Goal: Task Accomplishment & Management: Complete application form

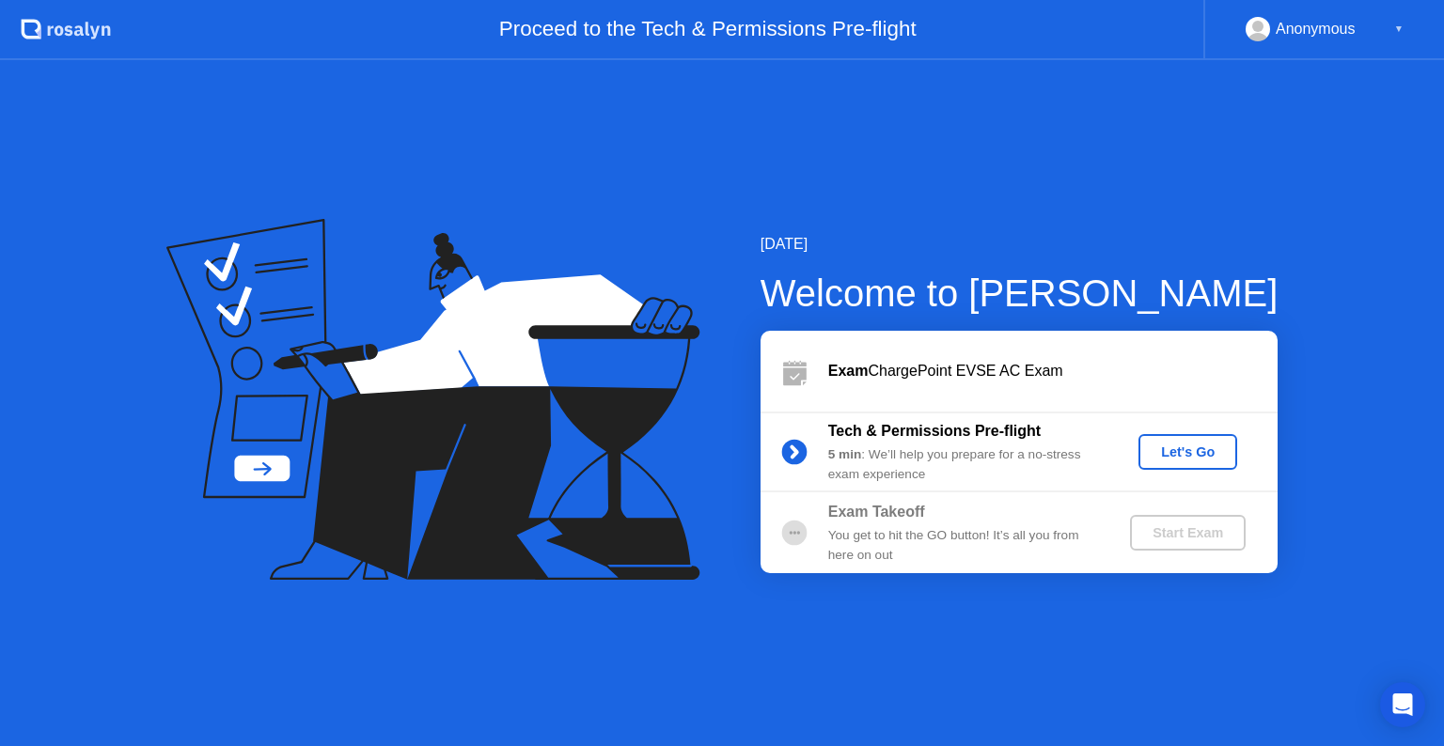
click at [1160, 456] on div "Let's Go" at bounding box center [1188, 452] width 84 height 15
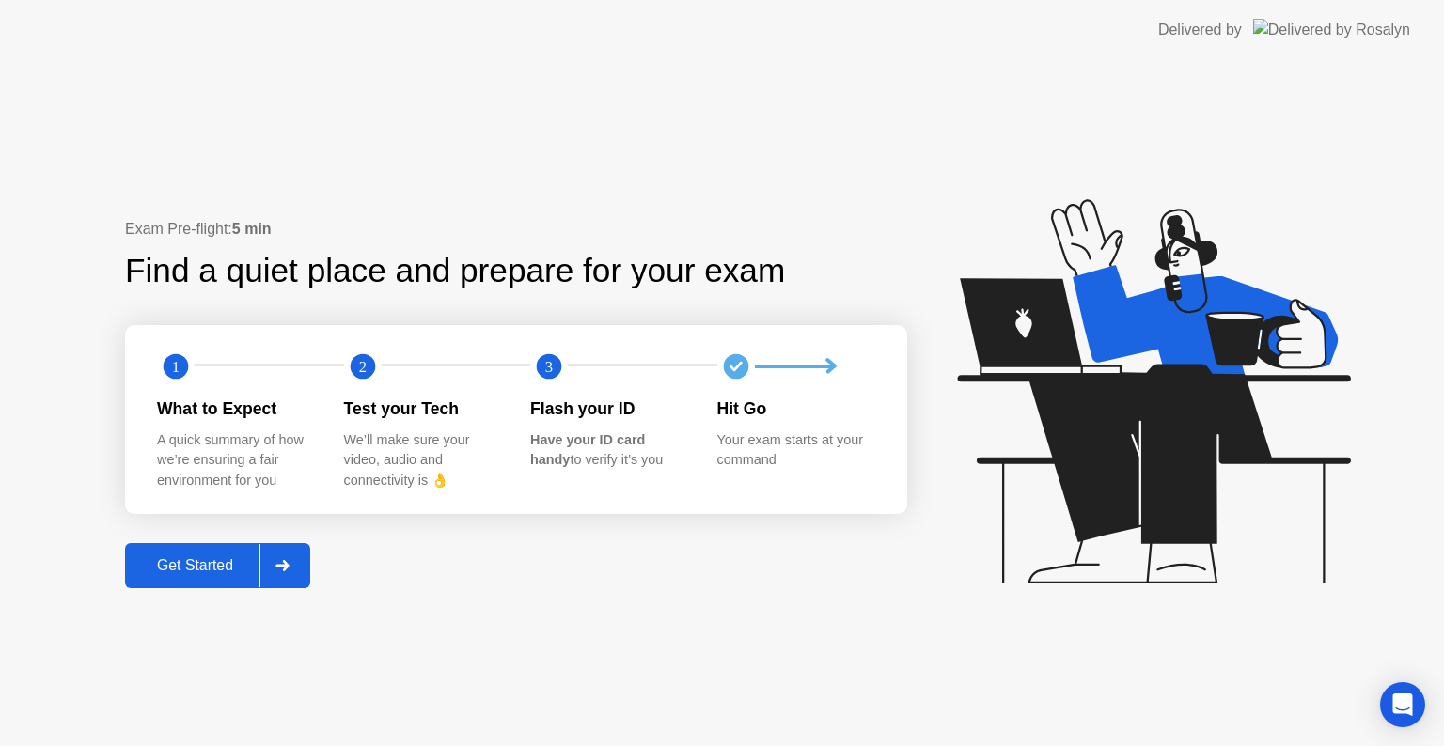
click at [243, 562] on div "Get Started" at bounding box center [195, 565] width 129 height 17
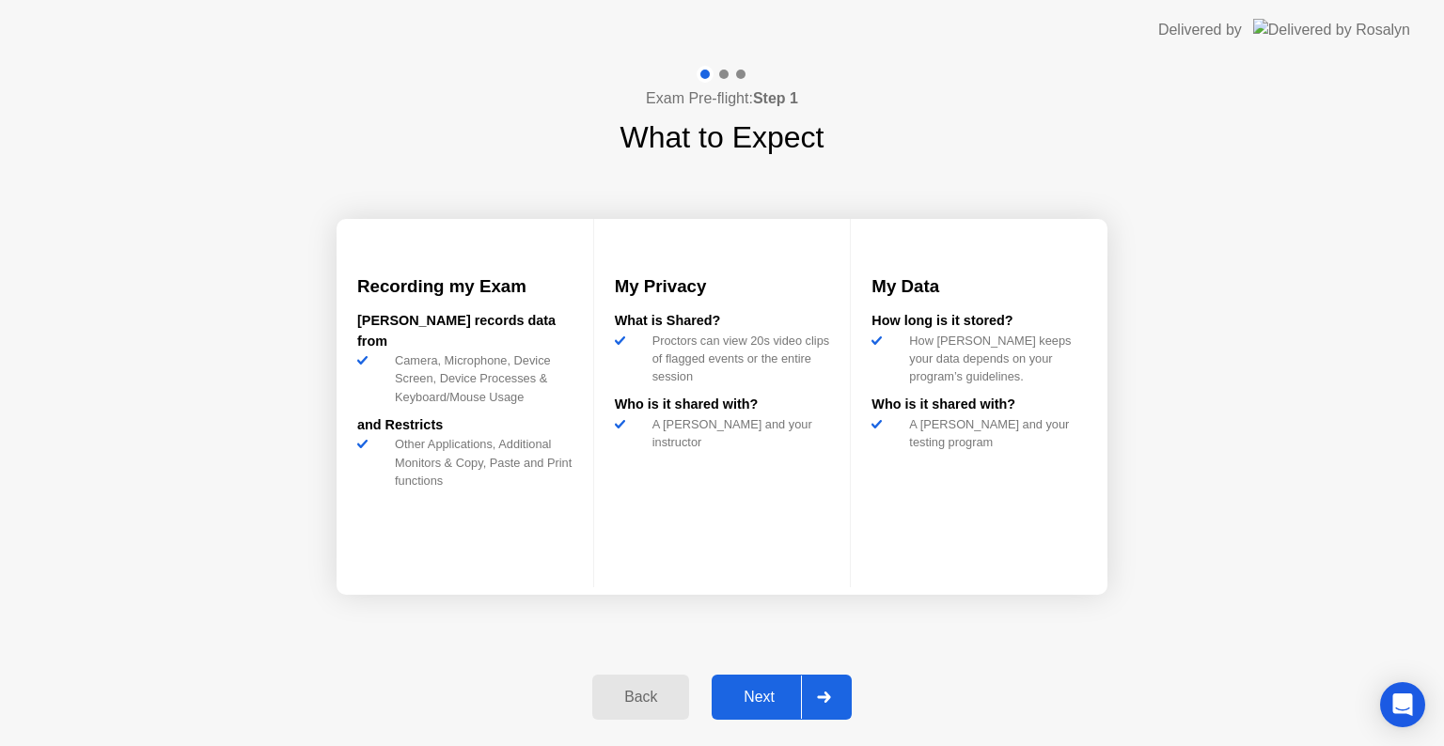
click at [725, 684] on button "Next" at bounding box center [781, 697] width 140 height 45
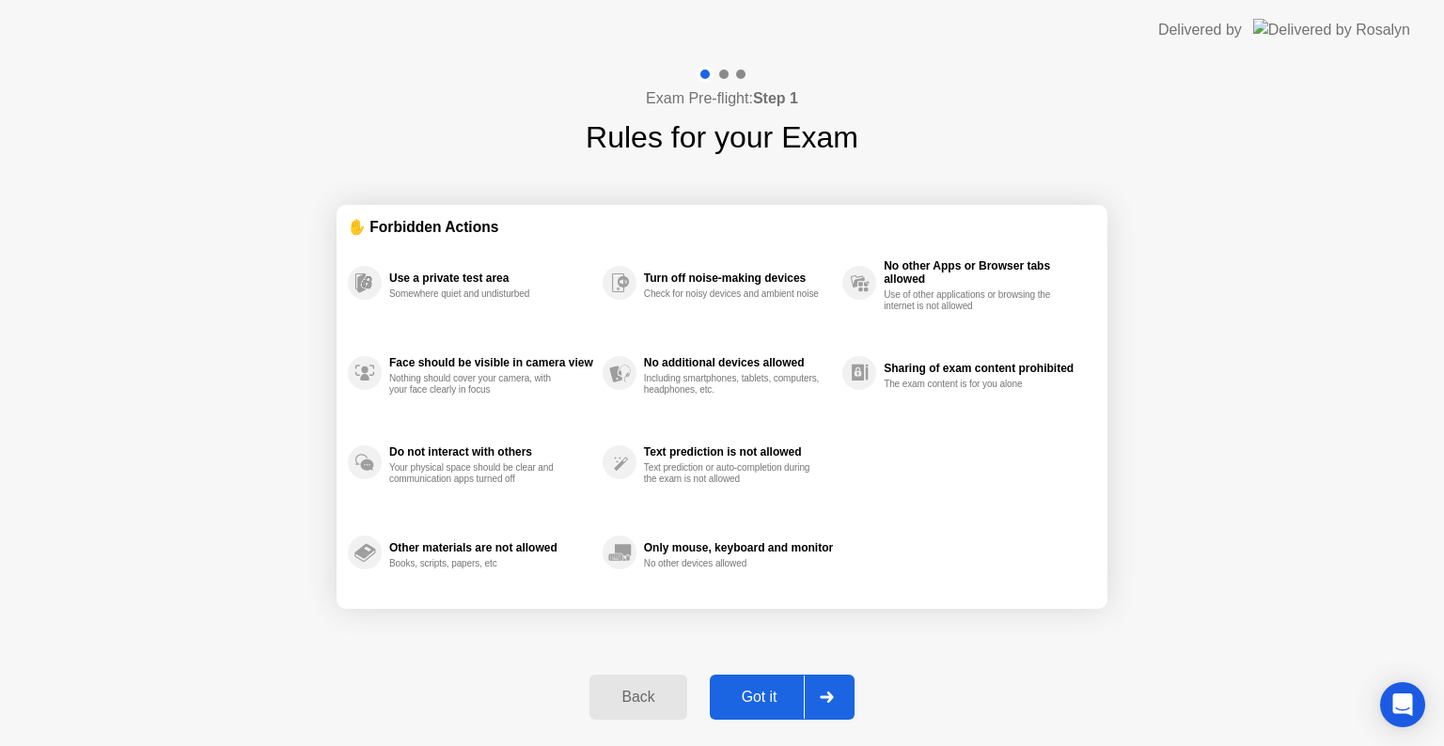
click at [725, 684] on button "Got it" at bounding box center [782, 697] width 145 height 45
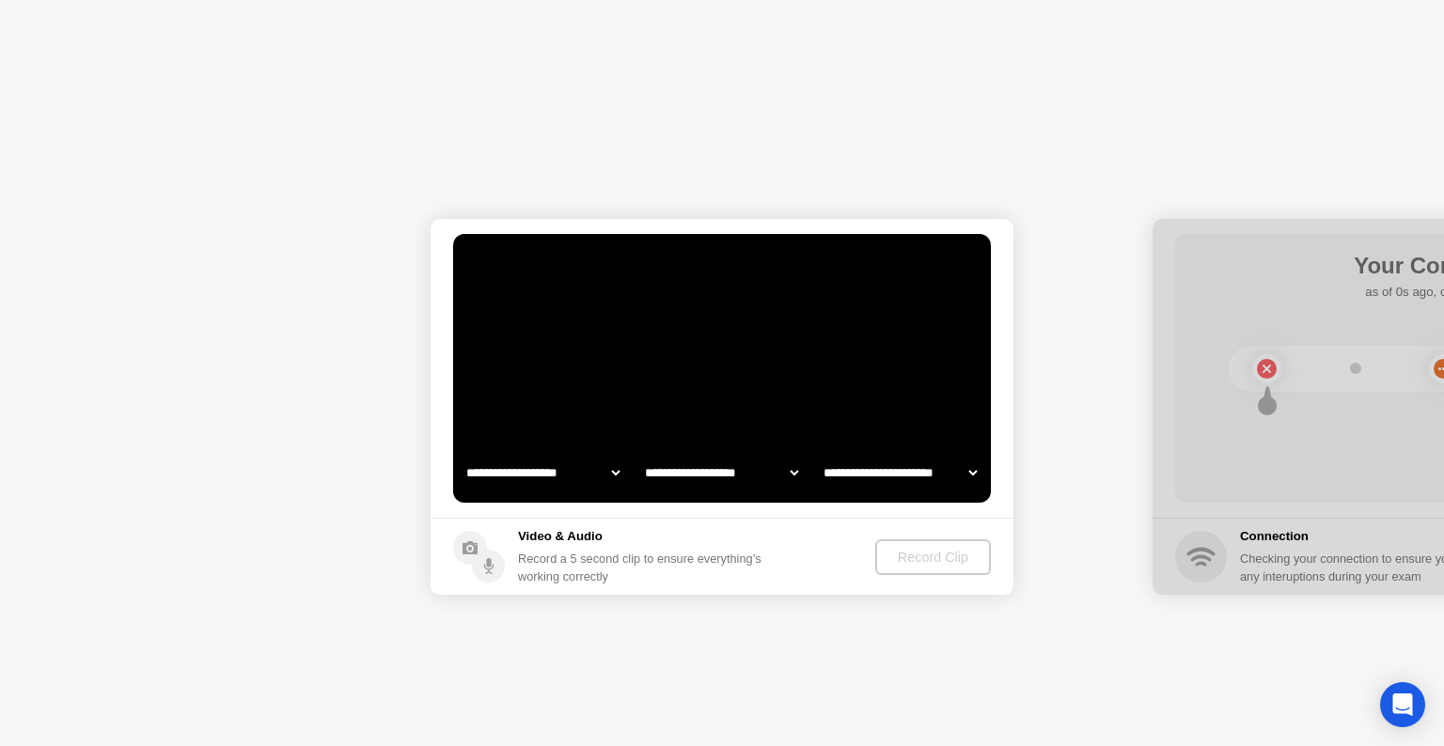
select select "**********"
select select "*******"
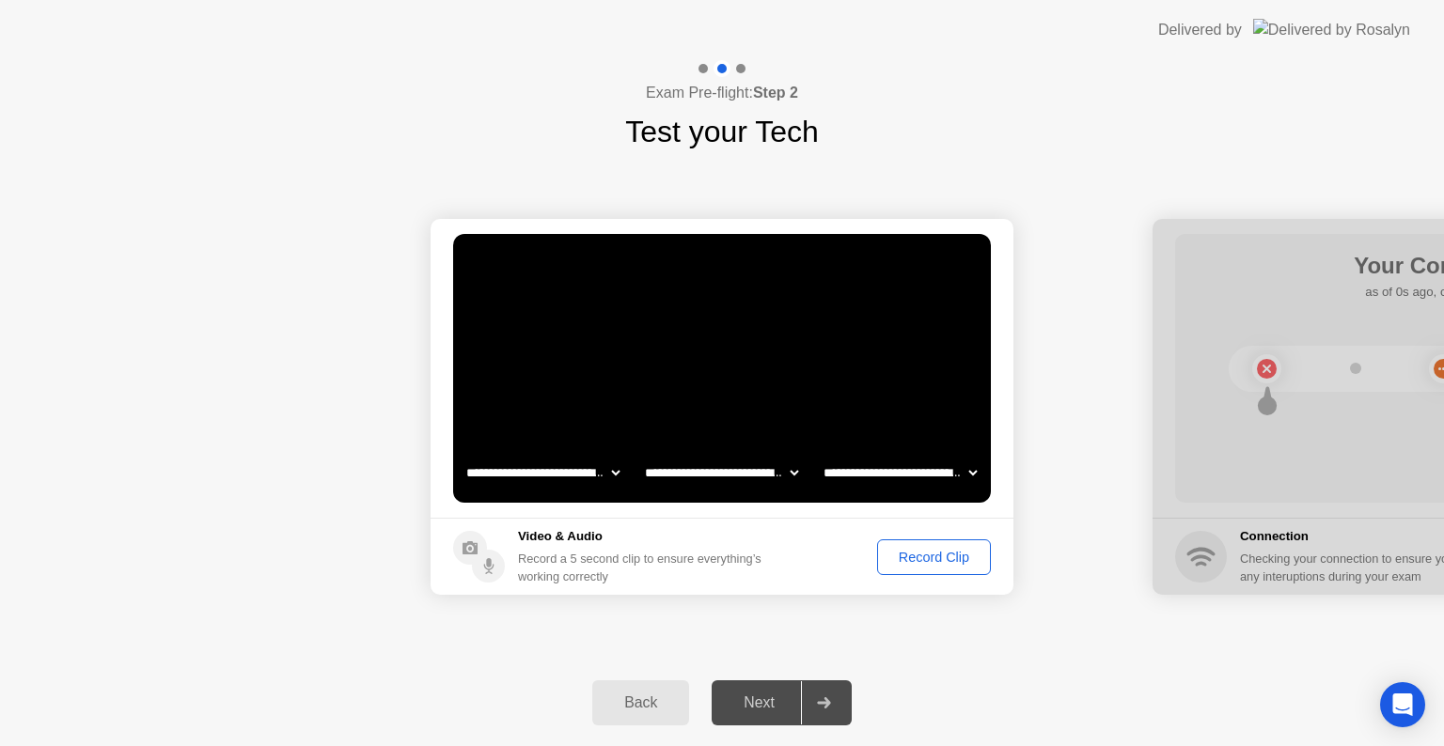
click at [942, 557] on div "Record Clip" at bounding box center [933, 557] width 101 height 15
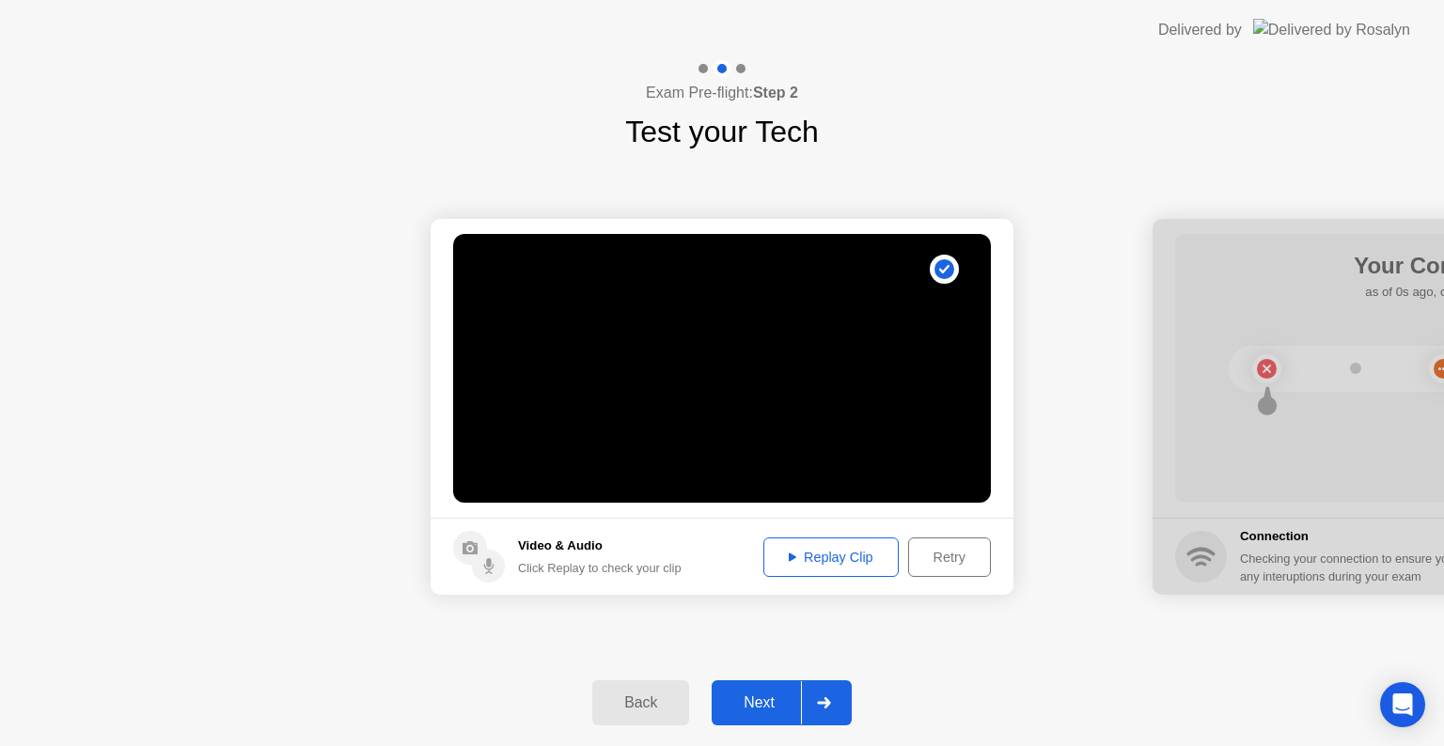
click at [780, 695] on div "Next" at bounding box center [759, 703] width 84 height 17
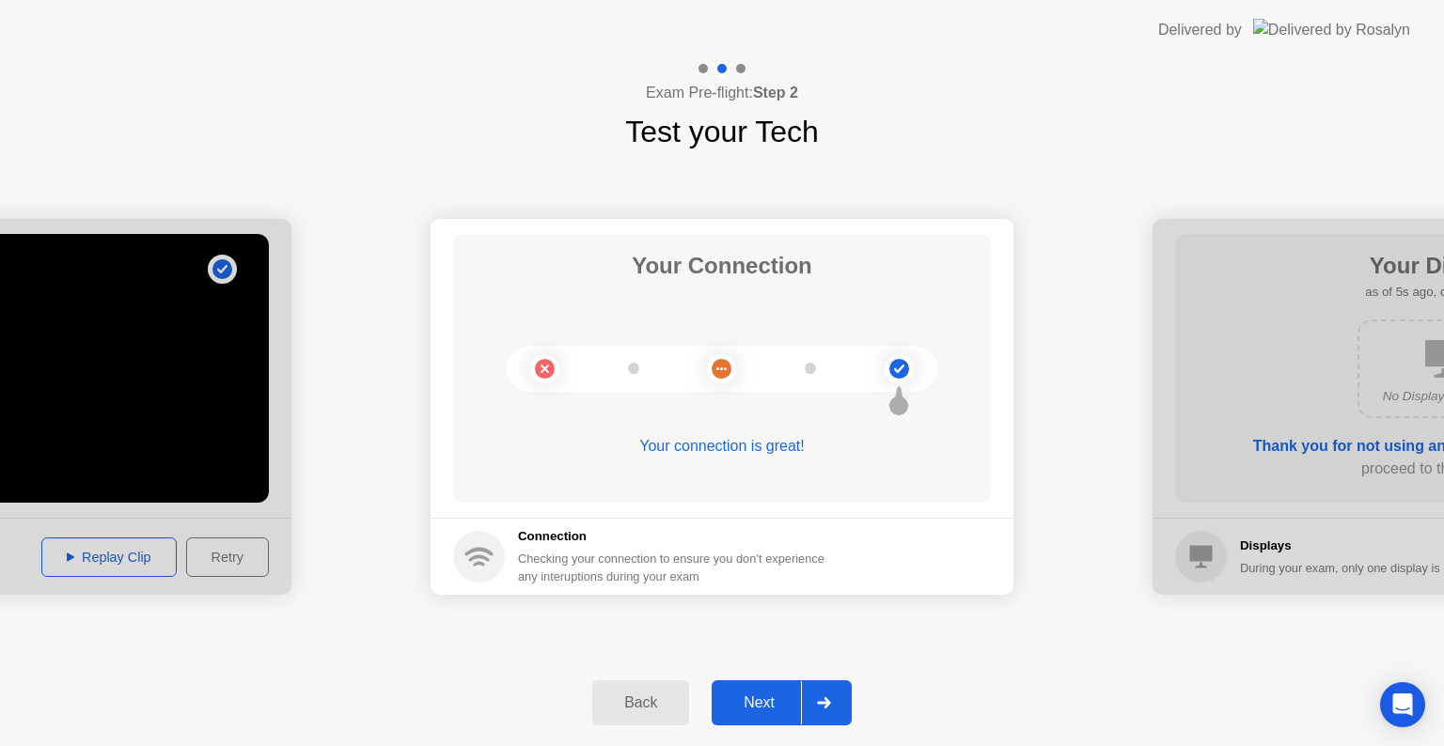
click at [780, 695] on div "Next" at bounding box center [759, 703] width 84 height 17
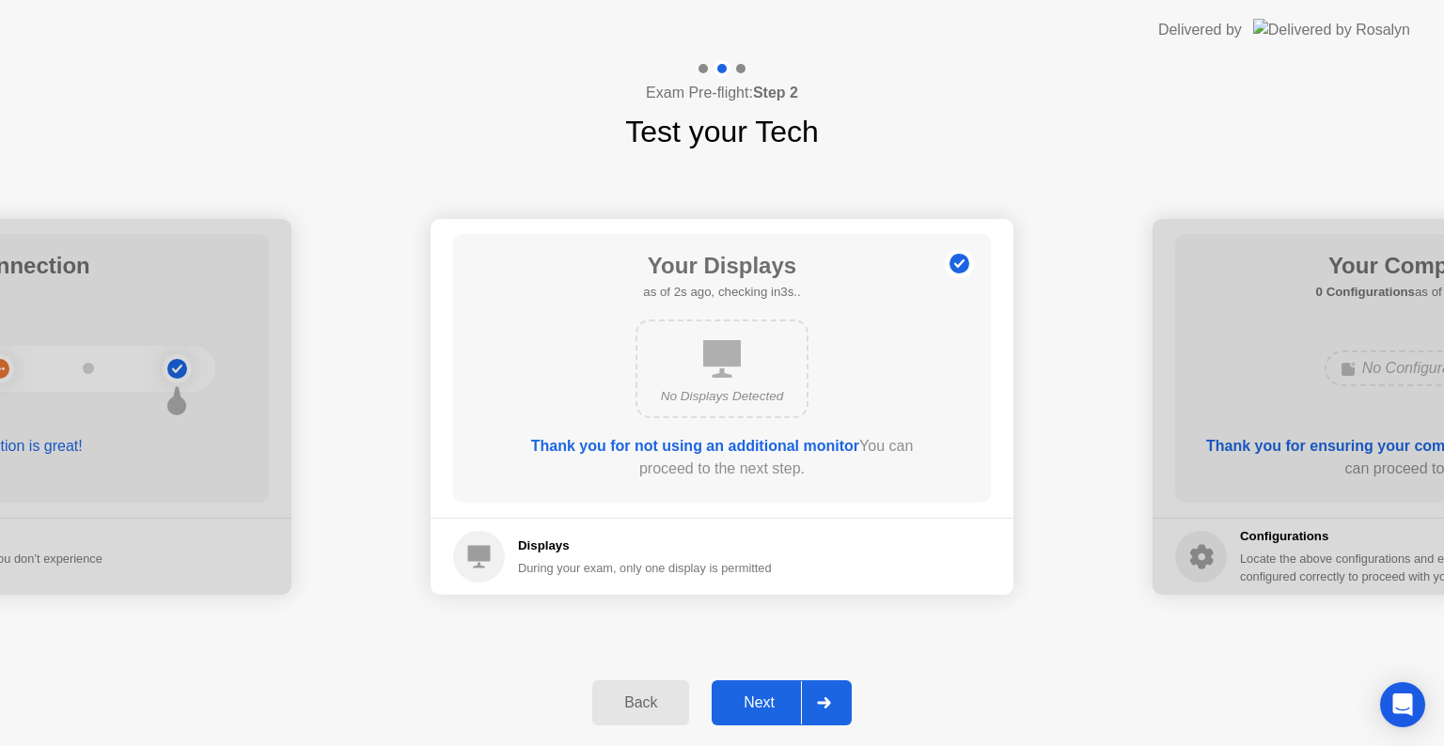
click at [780, 695] on div "Next" at bounding box center [759, 703] width 84 height 17
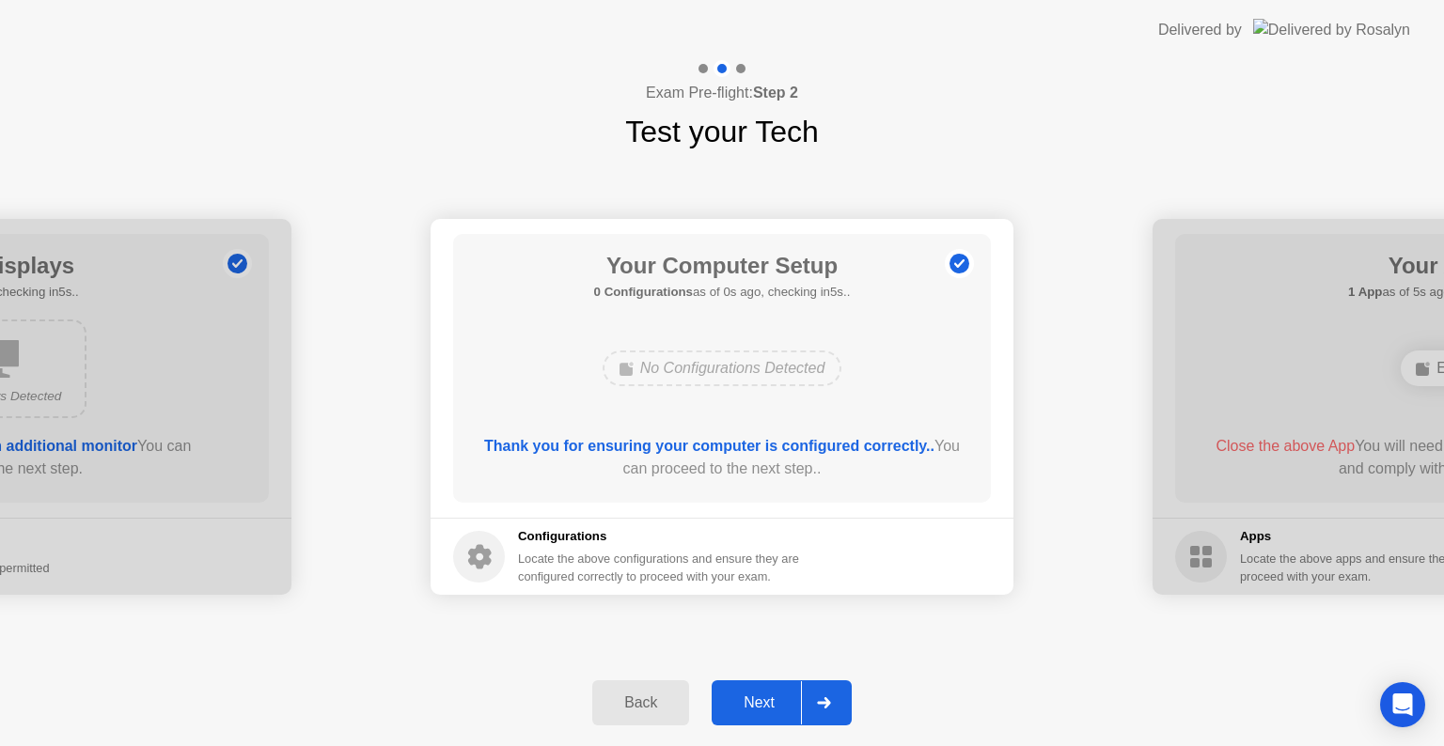
click at [780, 695] on div "Next" at bounding box center [759, 703] width 84 height 17
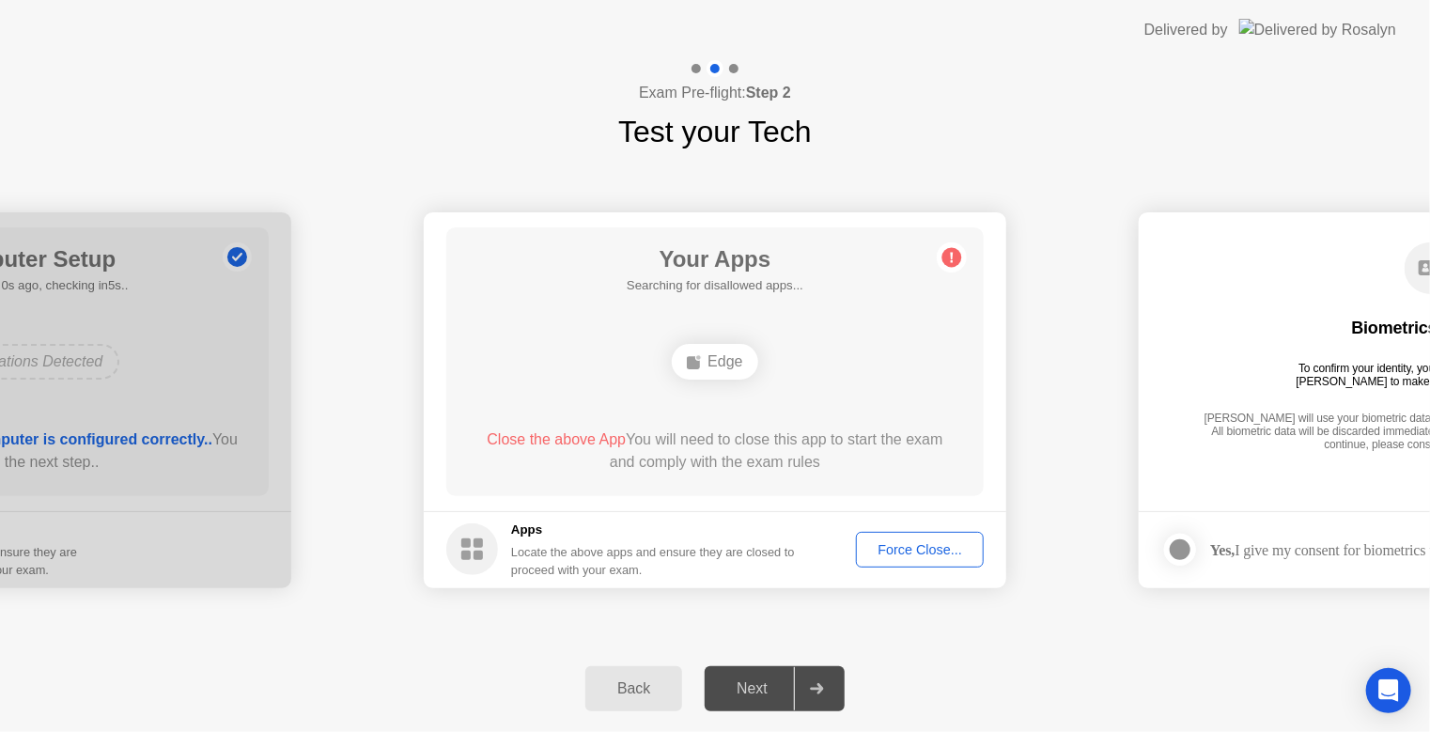
click at [917, 550] on div "Force Close..." at bounding box center [920, 549] width 115 height 15
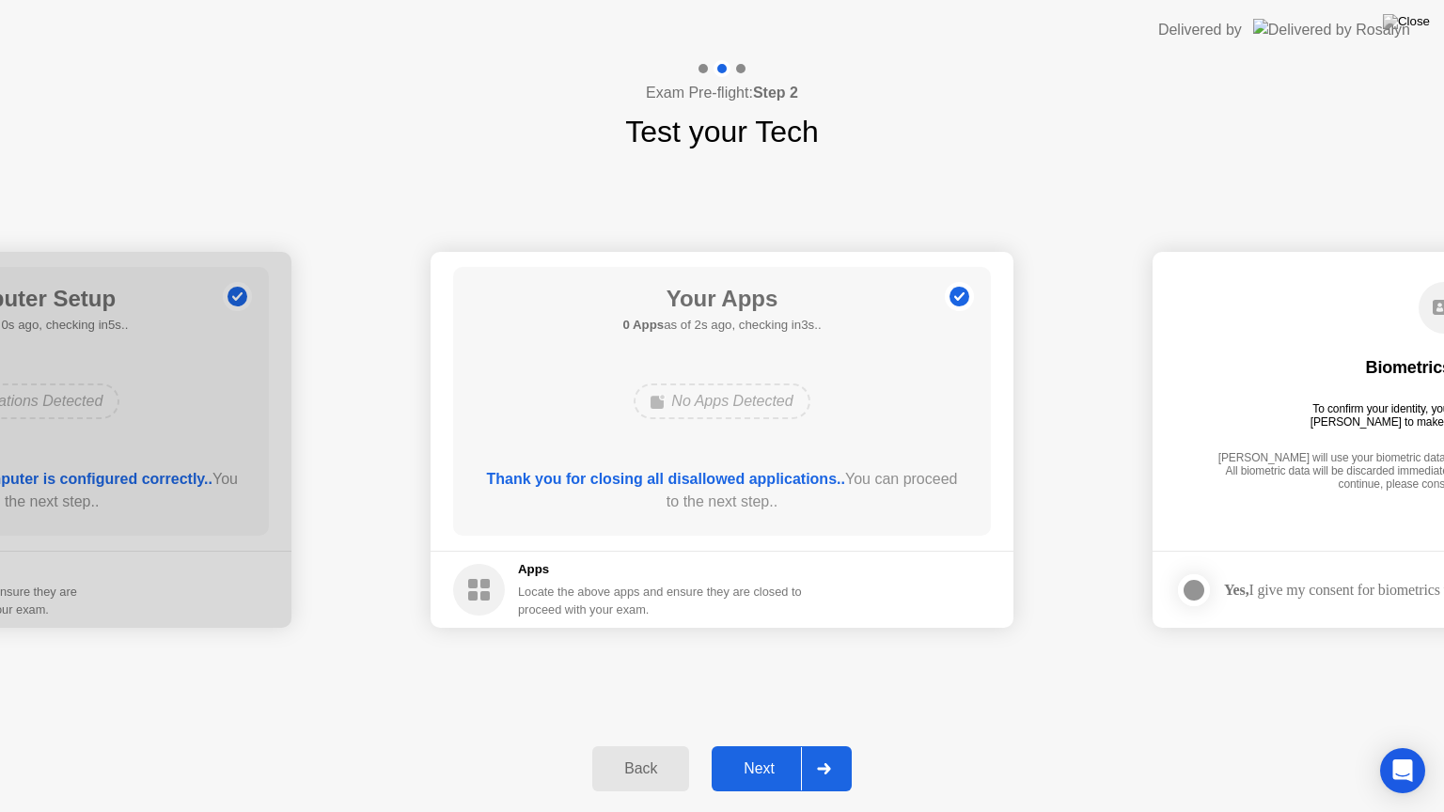
click at [784, 745] on button "Next" at bounding box center [781, 768] width 140 height 45
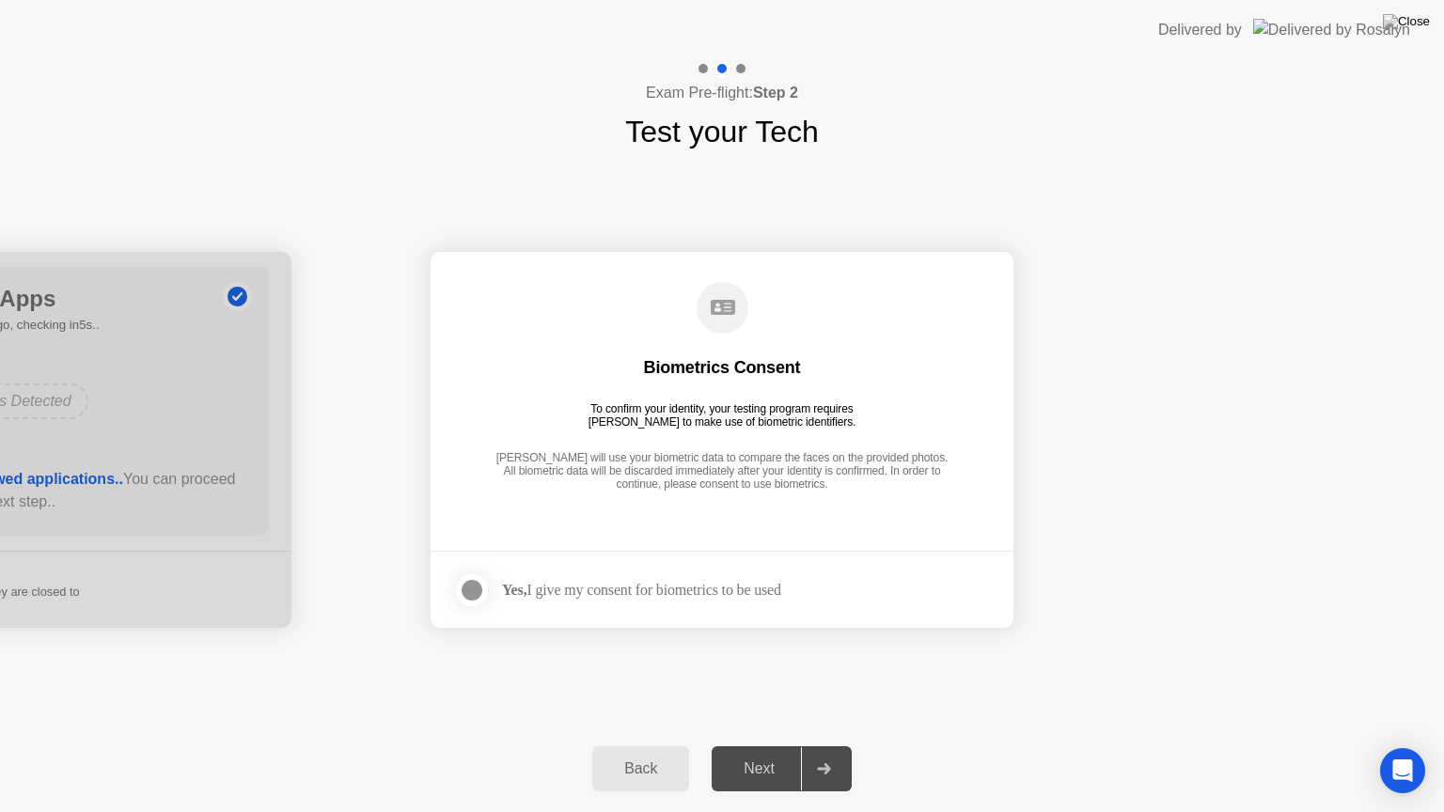
click at [490, 598] on label at bounding box center [477, 590] width 49 height 38
click at [764, 745] on div "Next" at bounding box center [759, 768] width 84 height 17
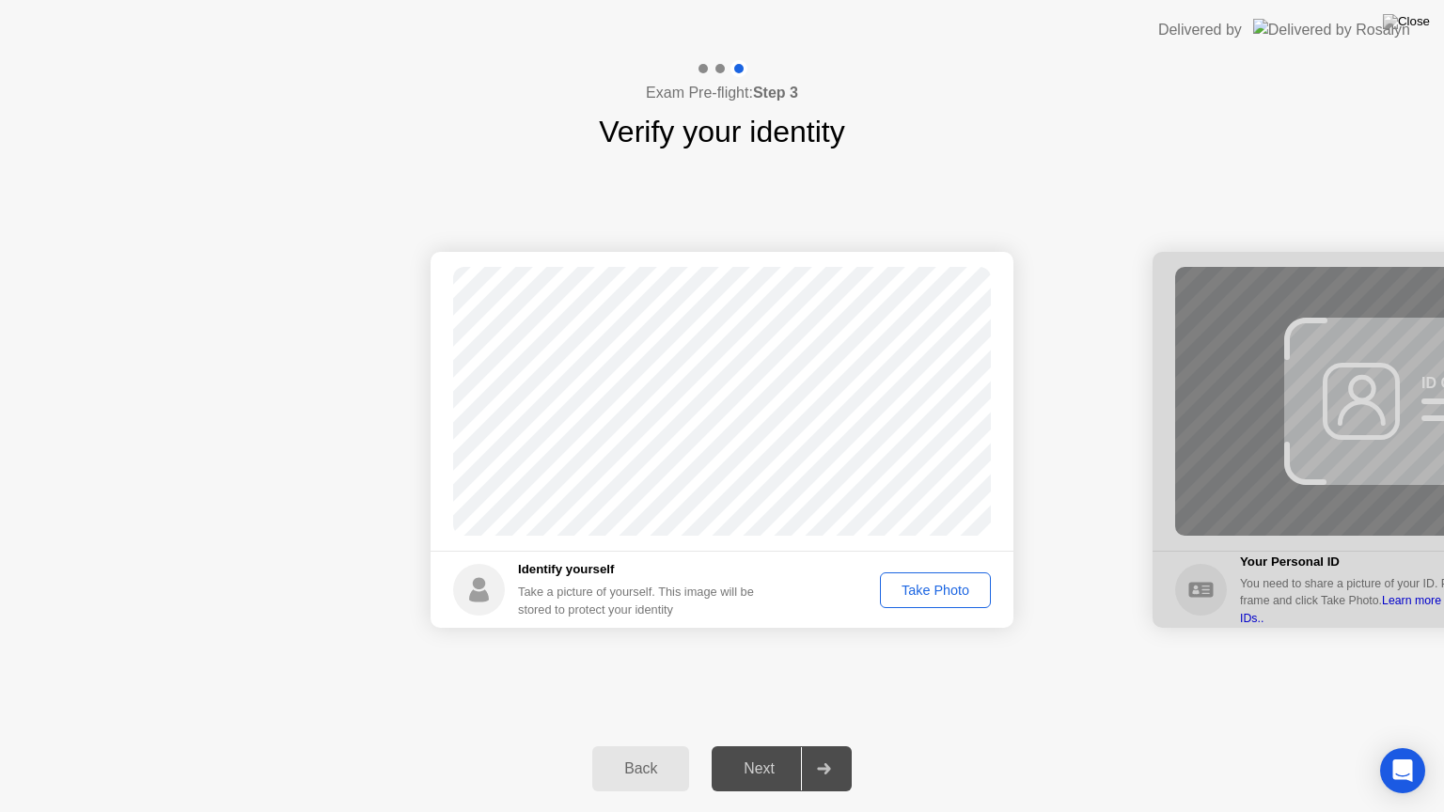
click at [918, 589] on div "Take Photo" at bounding box center [935, 590] width 98 height 15
click at [749, 745] on div "Next" at bounding box center [759, 768] width 84 height 17
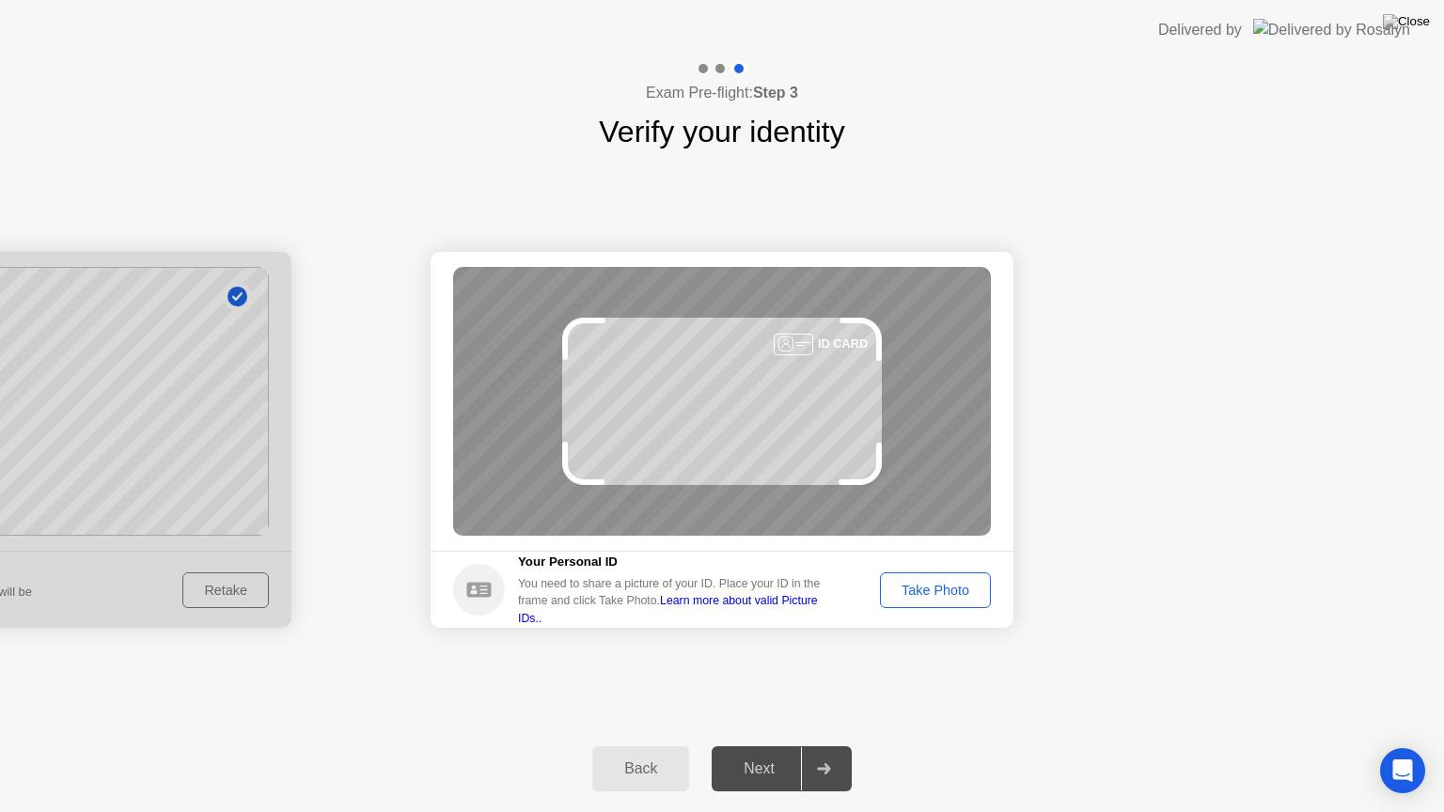
click at [937, 594] on div "Take Photo" at bounding box center [935, 590] width 98 height 15
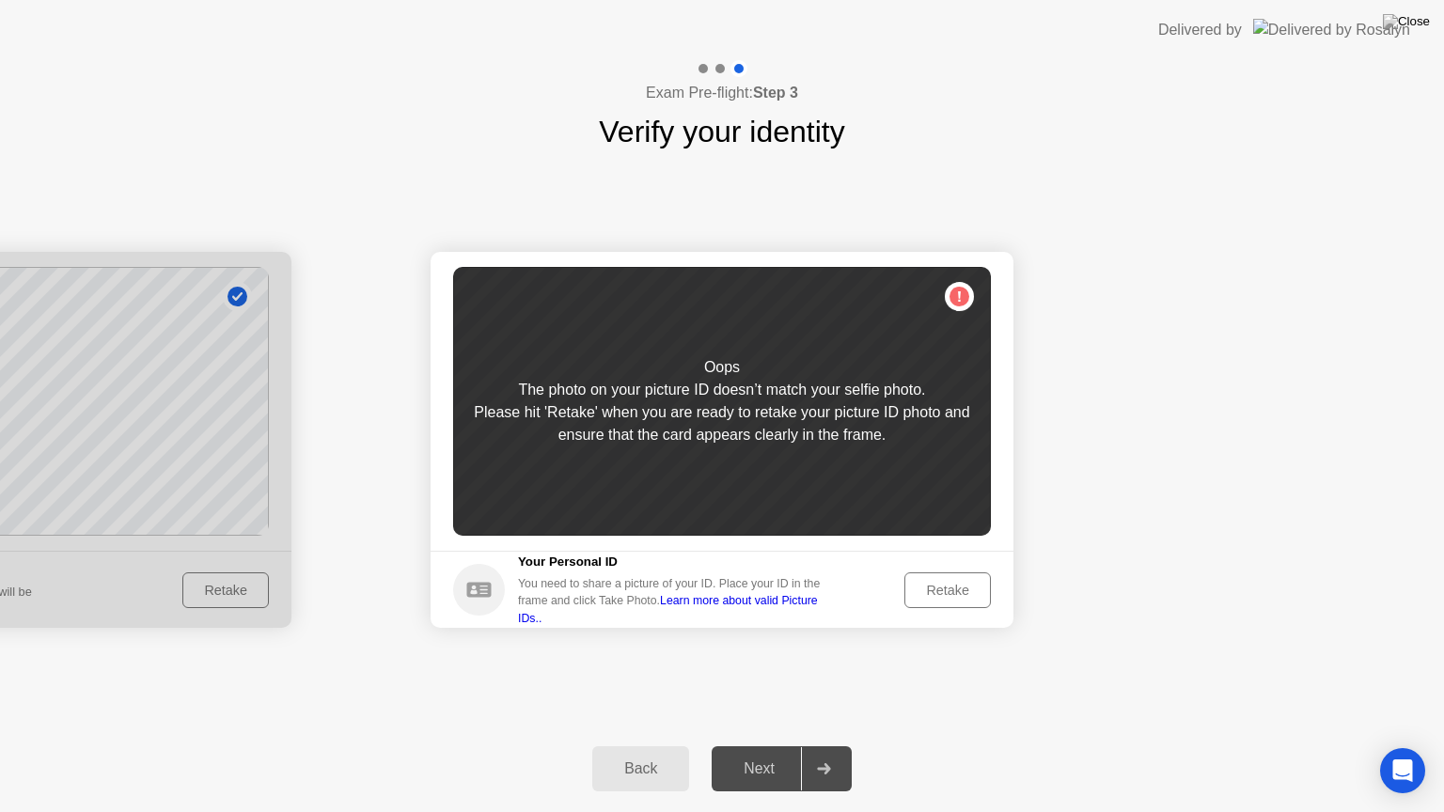
click at [937, 594] on div "Retake" at bounding box center [947, 590] width 73 height 15
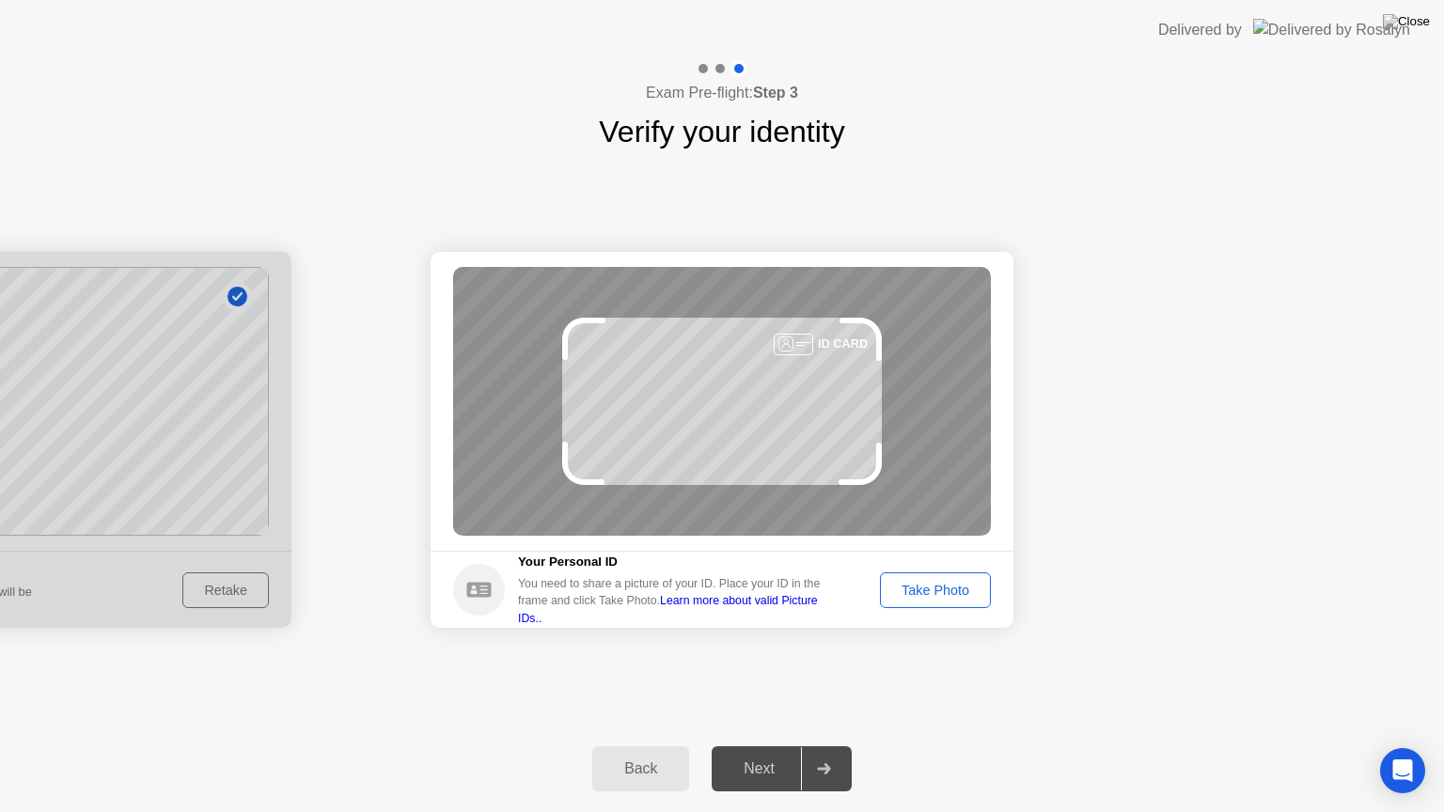
click at [937, 595] on div "Take Photo" at bounding box center [935, 590] width 98 height 15
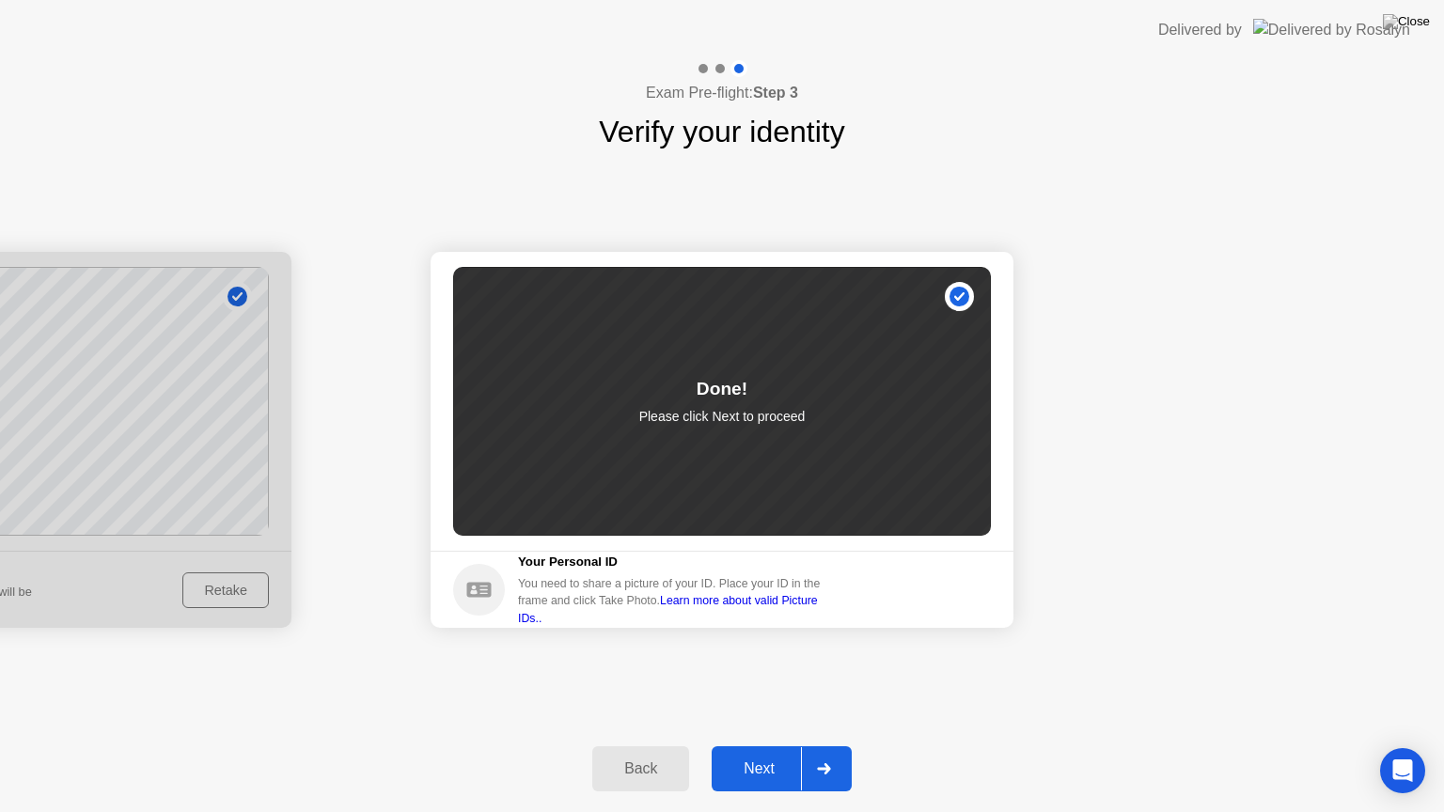
click at [783, 745] on button "Next" at bounding box center [781, 768] width 140 height 45
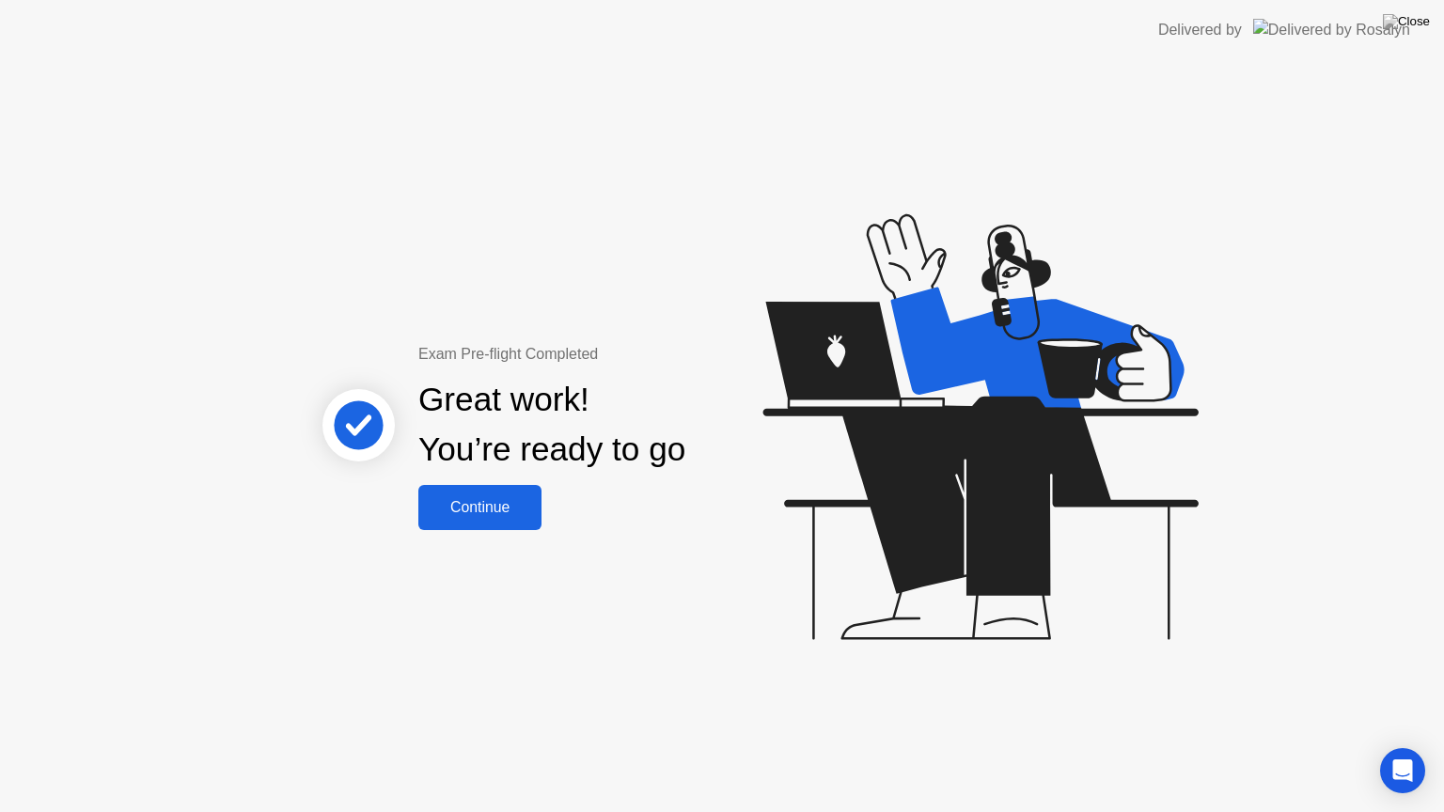
click at [506, 501] on div "Continue" at bounding box center [480, 507] width 112 height 17
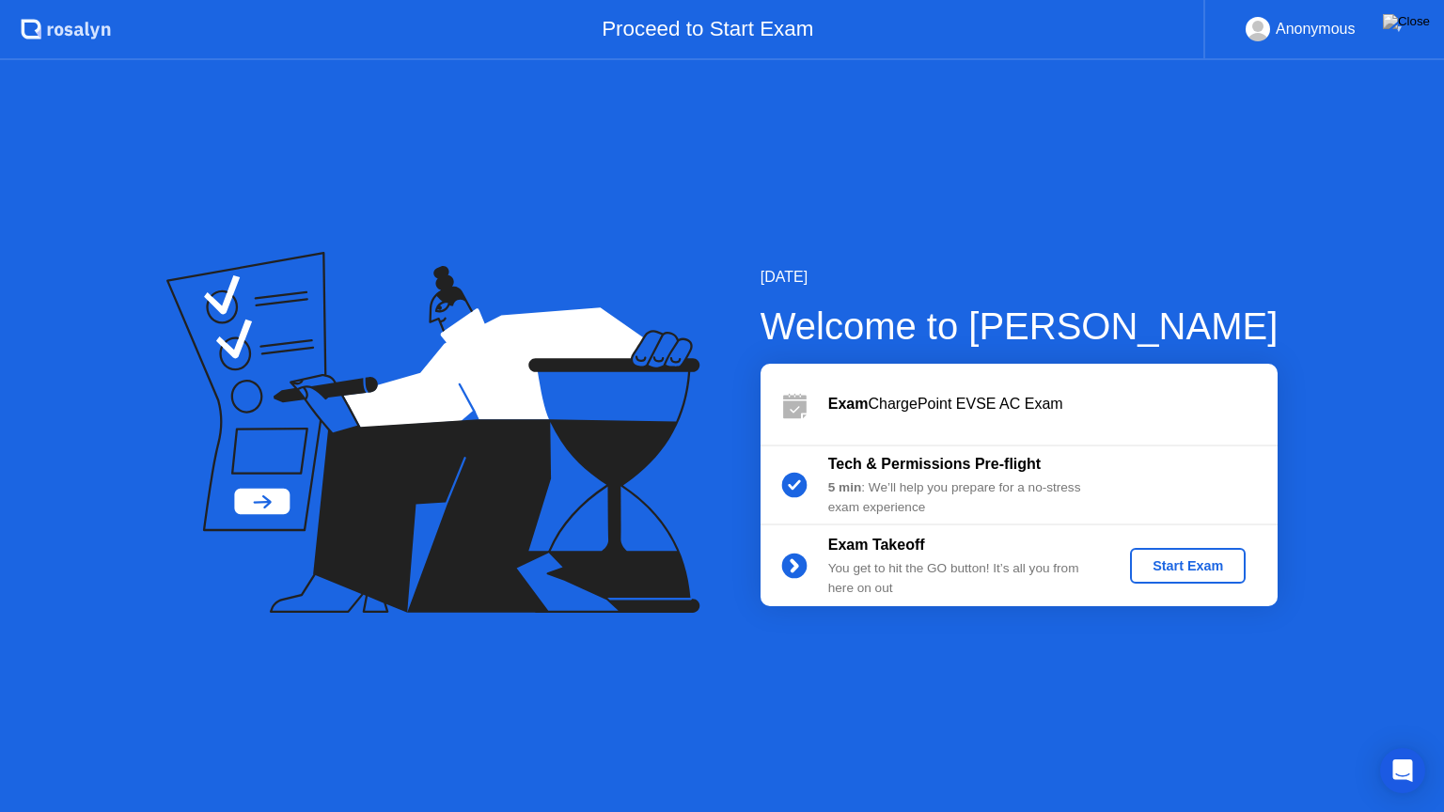
click at [1199, 554] on button "Start Exam" at bounding box center [1188, 566] width 116 height 36
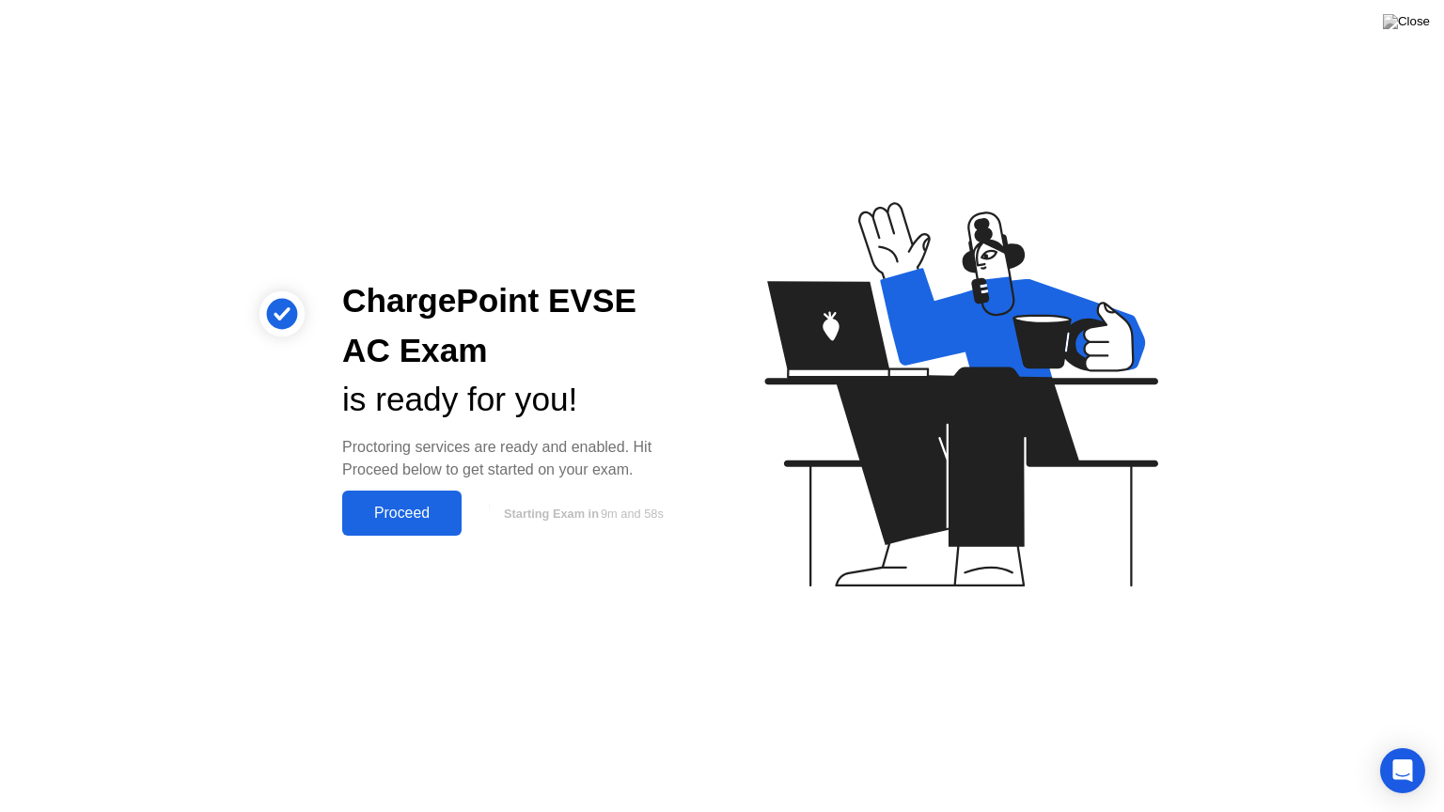
click at [406, 507] on div "Proceed" at bounding box center [402, 513] width 108 height 17
